Goal: Browse casually: Explore the website without a specific task or goal

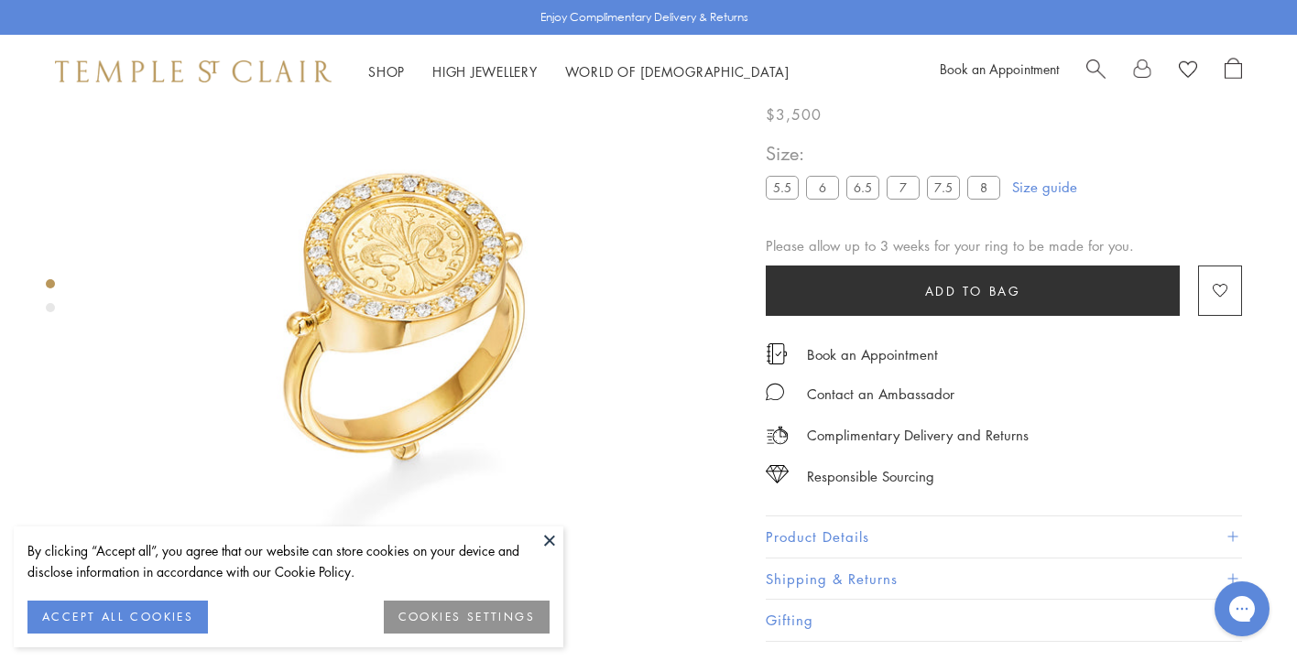
click at [167, 616] on button "ACCEPT ALL COOKIES" at bounding box center [117, 617] width 180 height 33
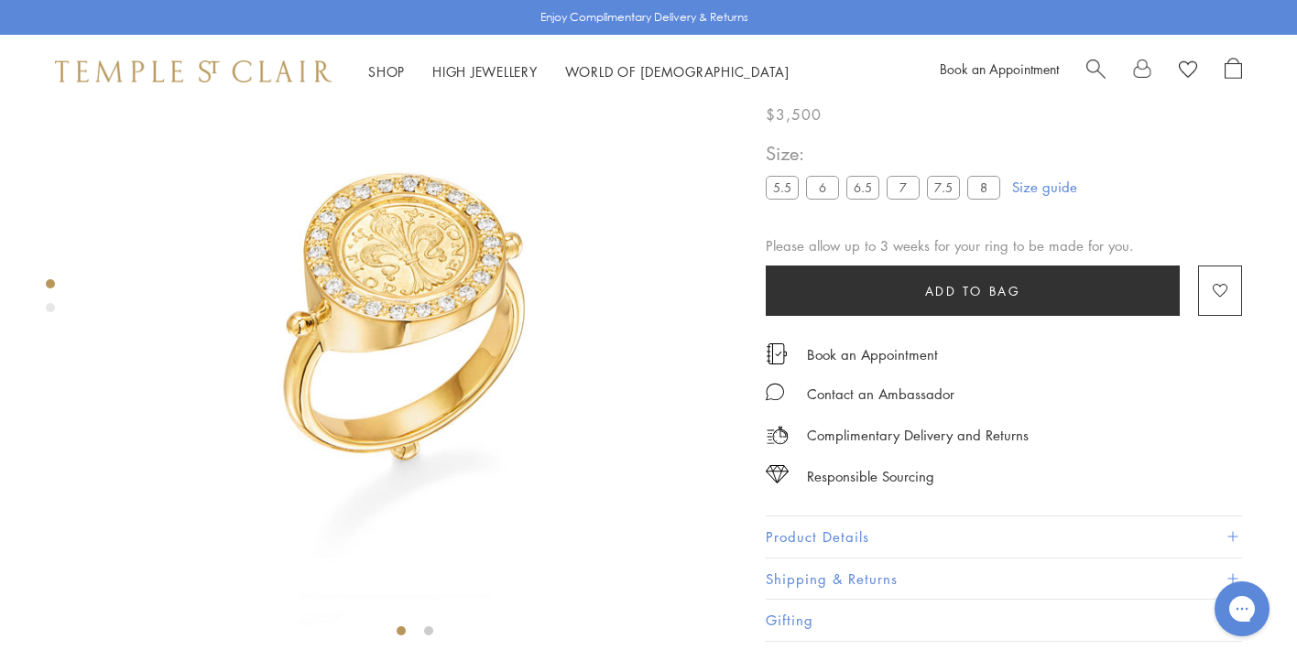
click at [711, 586] on img at bounding box center [415, 323] width 647 height 647
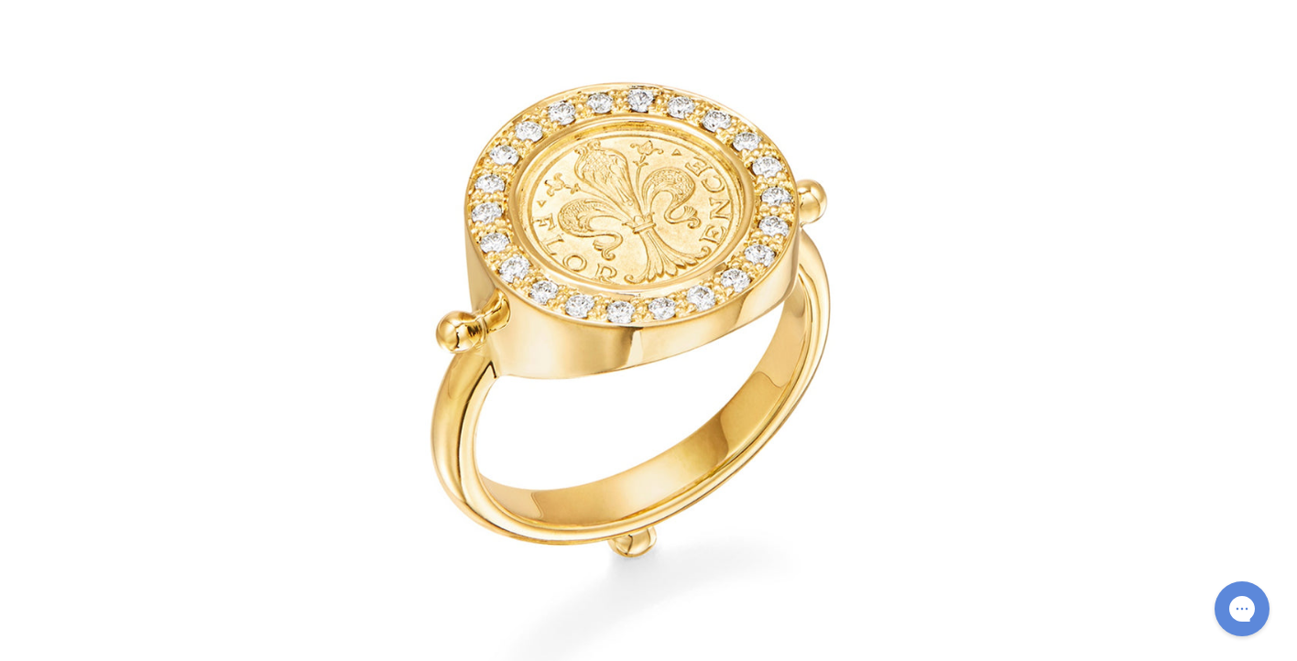
scroll to position [9, 0]
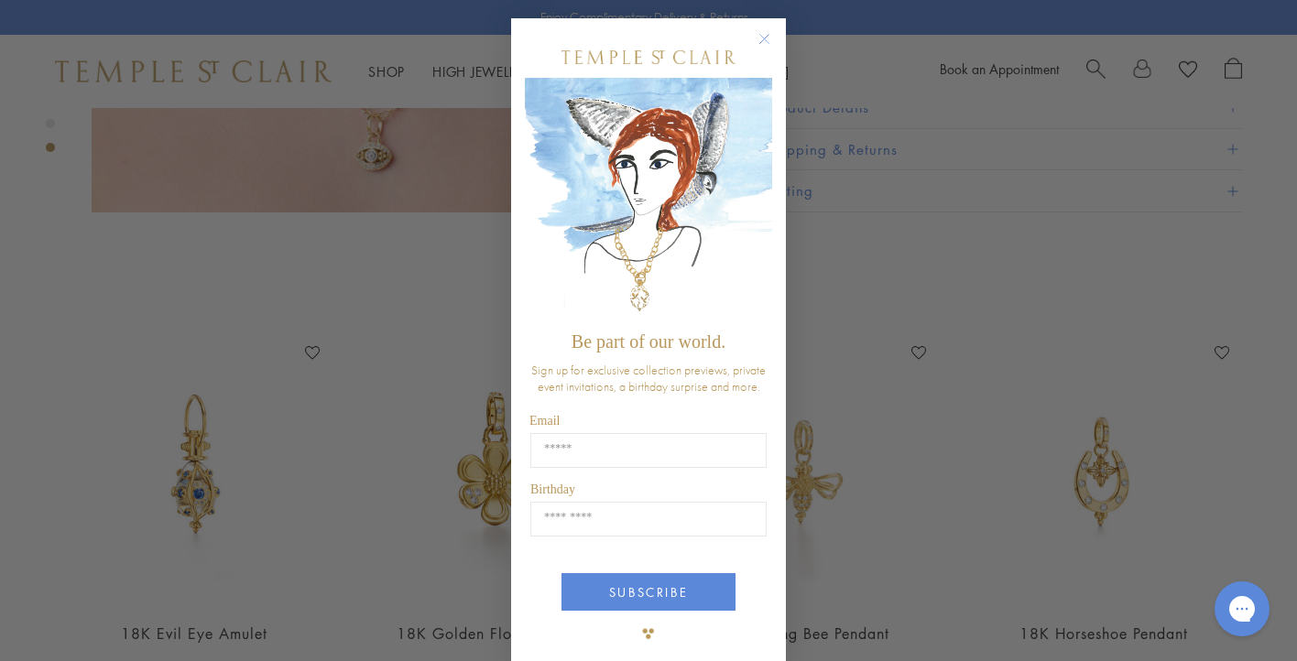
scroll to position [1217, 0]
click at [765, 36] on circle "Close dialog" at bounding box center [765, 39] width 22 height 22
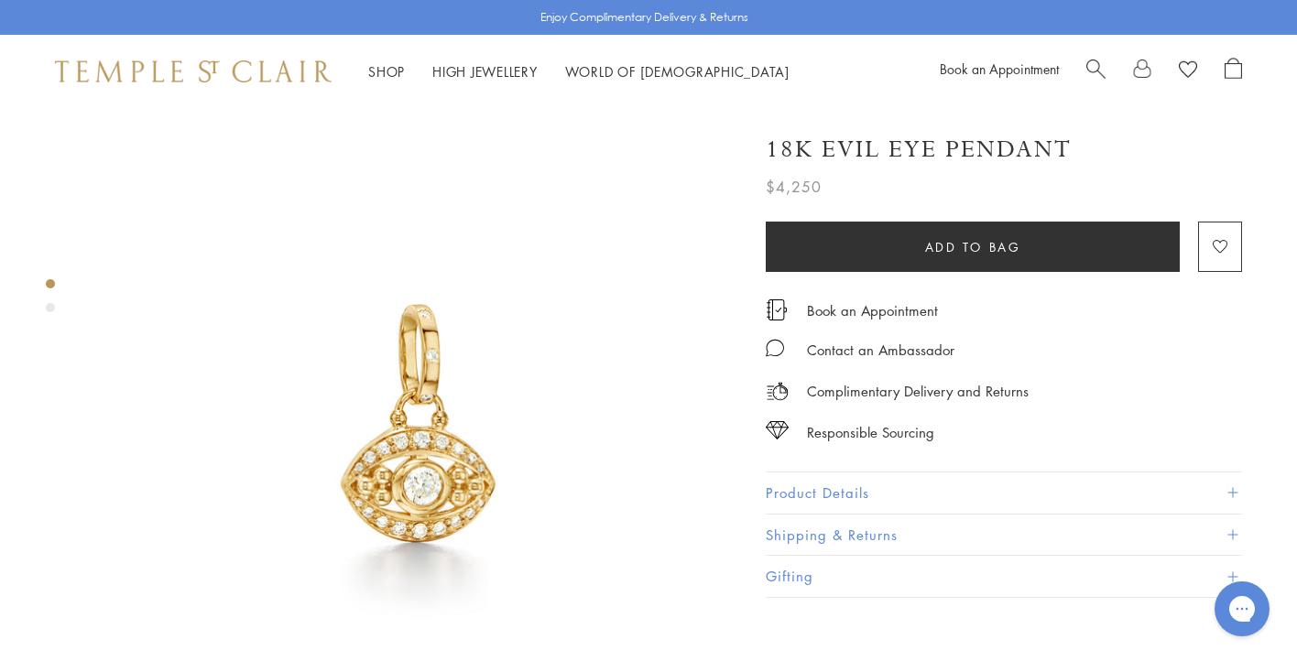
scroll to position [0, 0]
